Goal: Download file/media

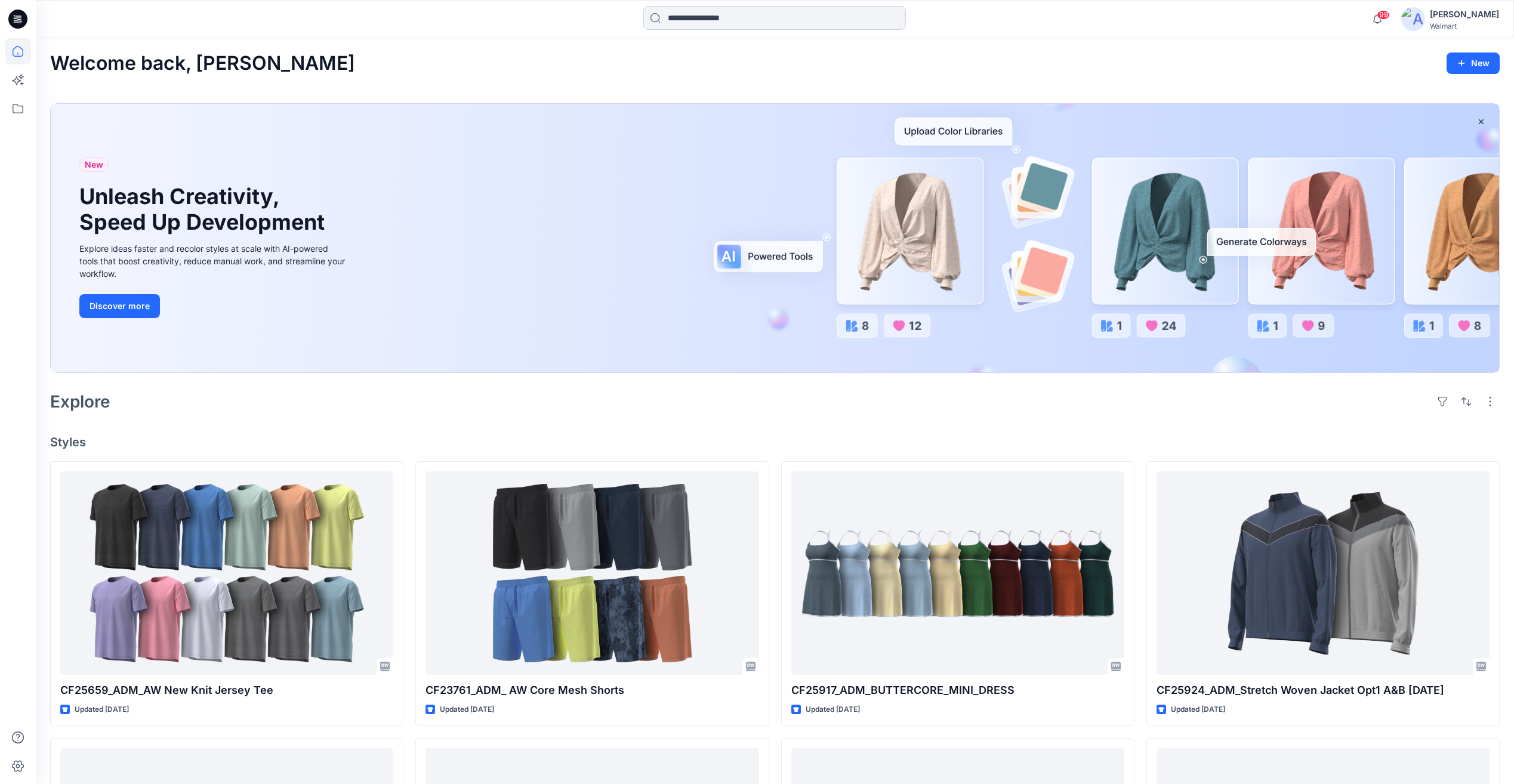
click at [726, 17] on input at bounding box center [774, 18] width 263 height 24
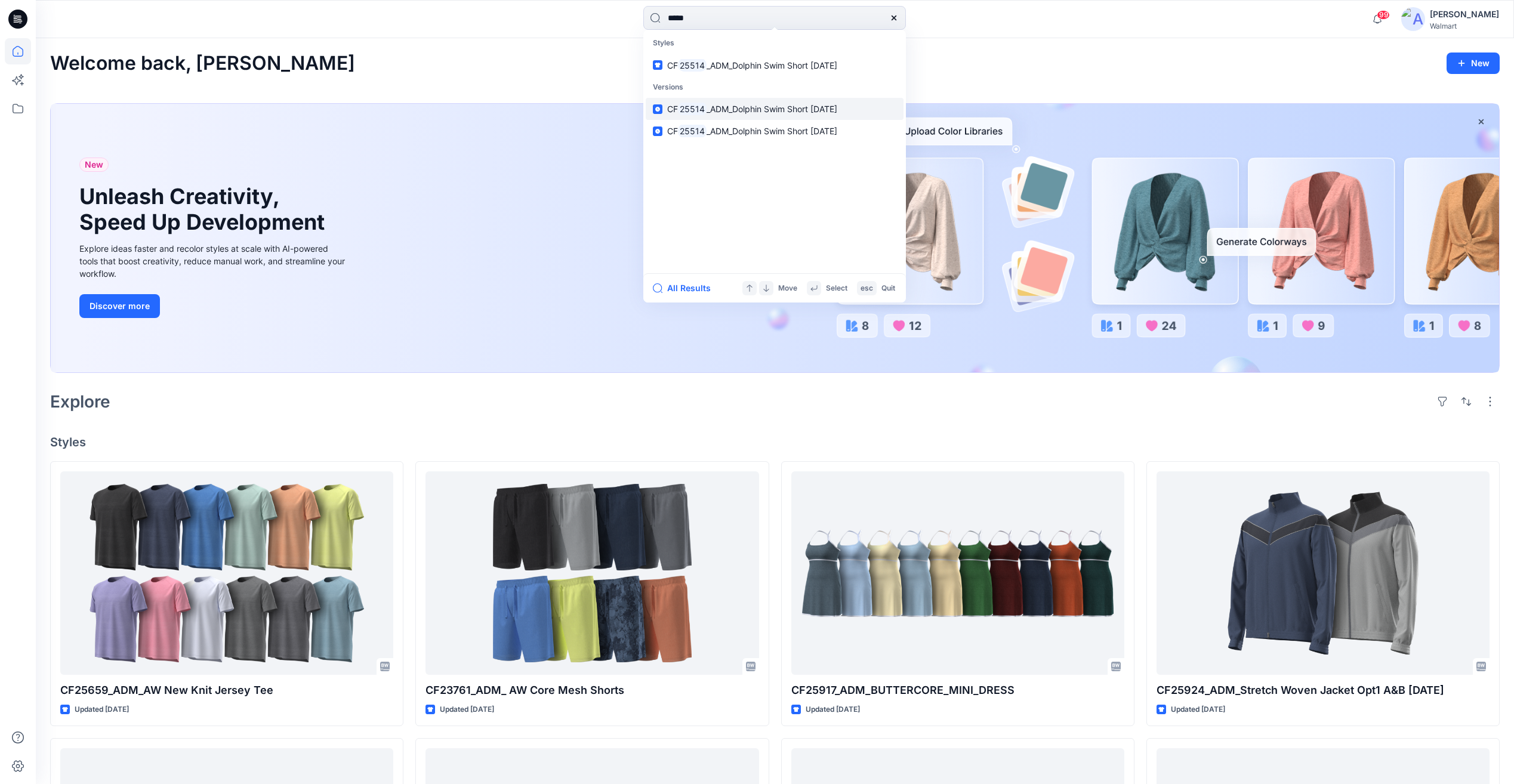
type input "*****"
click at [755, 111] on span "_ADM_Dolphin Swim Short [DATE]" at bounding box center [772, 109] width 131 height 10
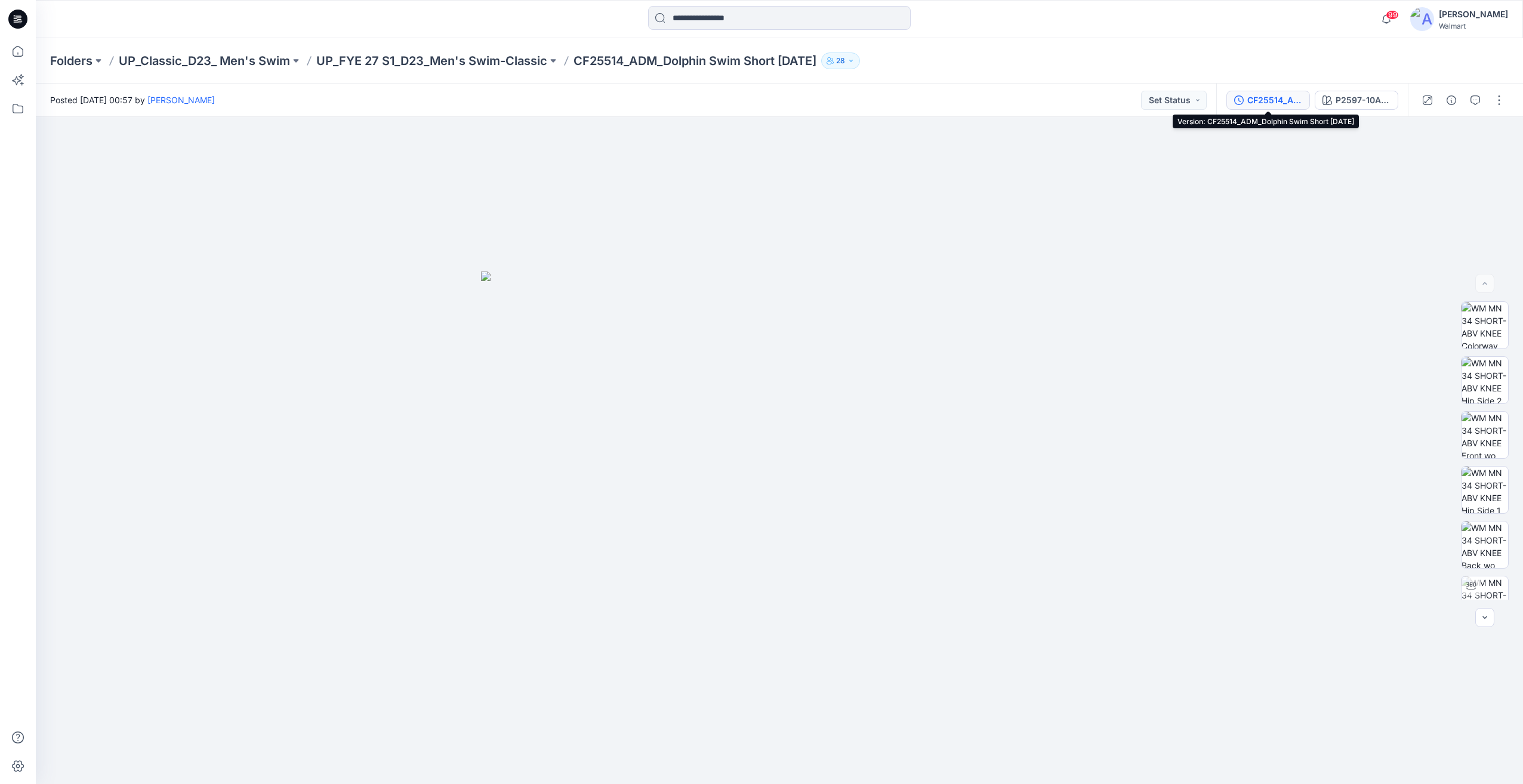
click at [1284, 99] on div "CF25514_ADM_Dolphin Swim Short [DATE]" at bounding box center [1274, 100] width 55 height 13
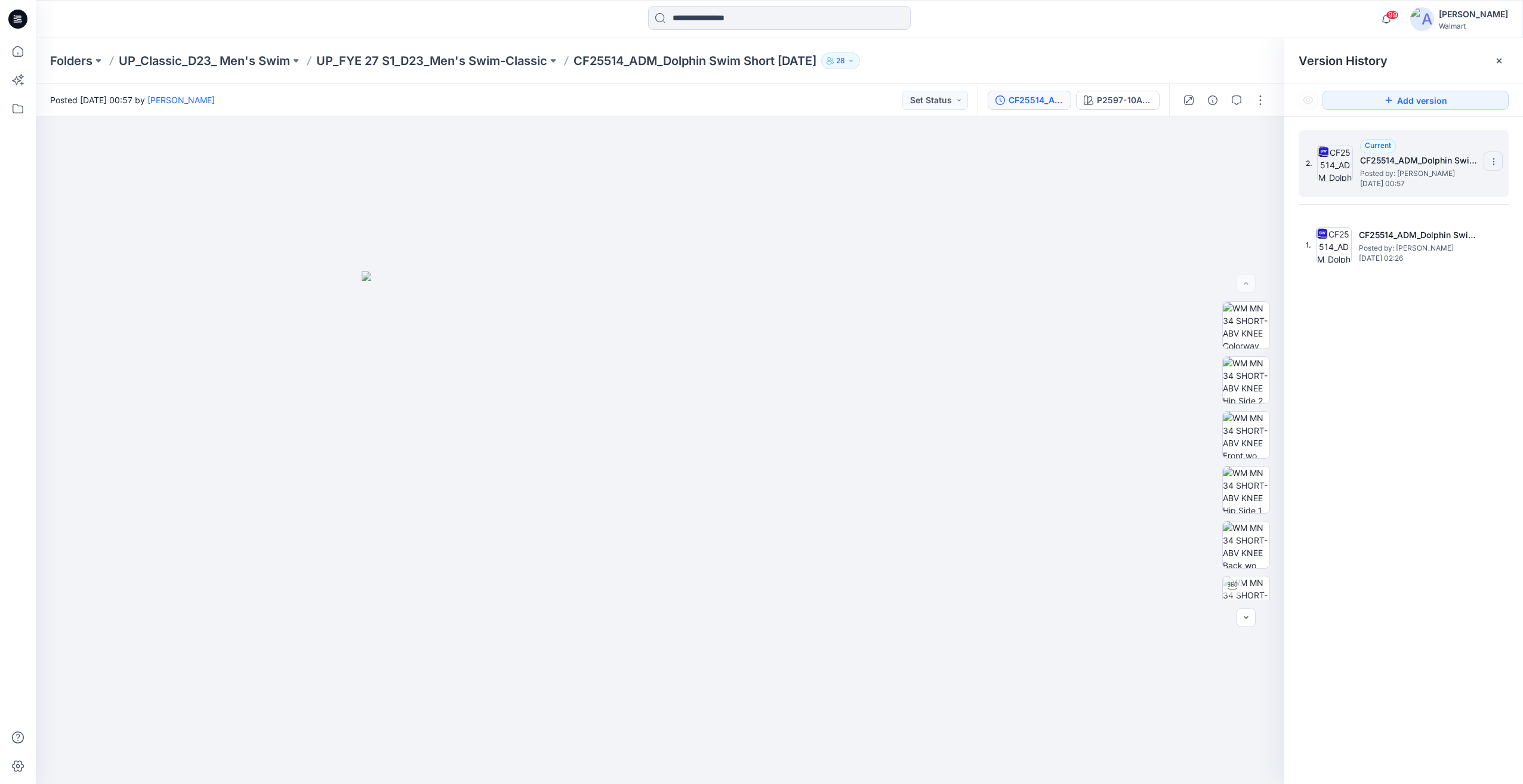
click at [1495, 160] on icon at bounding box center [1493, 161] width 9 height 9
click at [1460, 191] on span "Download Source BW File" at bounding box center [1433, 185] width 99 height 14
